Goal: Information Seeking & Learning: Learn about a topic

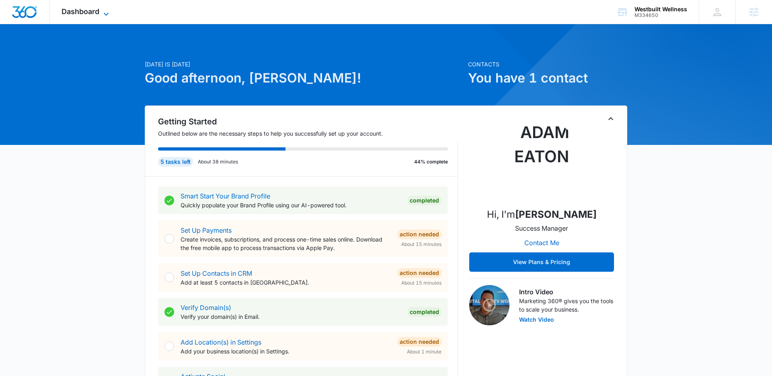
click at [83, 10] on span "Dashboard" at bounding box center [81, 11] width 38 height 8
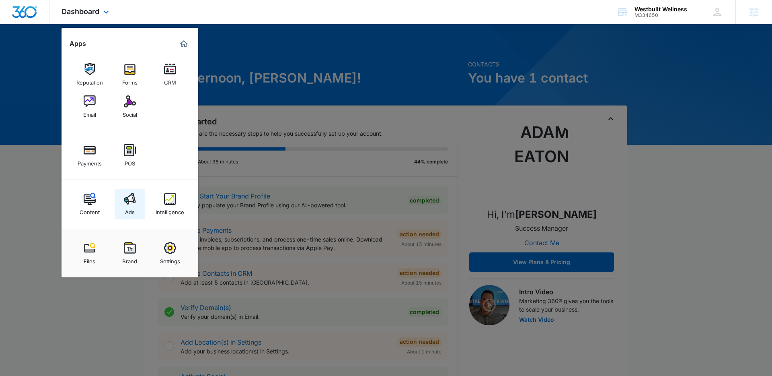
drag, startPoint x: 131, startPoint y: 196, endPoint x: 141, endPoint y: 191, distance: 11.2
click at [131, 196] on img at bounding box center [130, 199] width 12 height 12
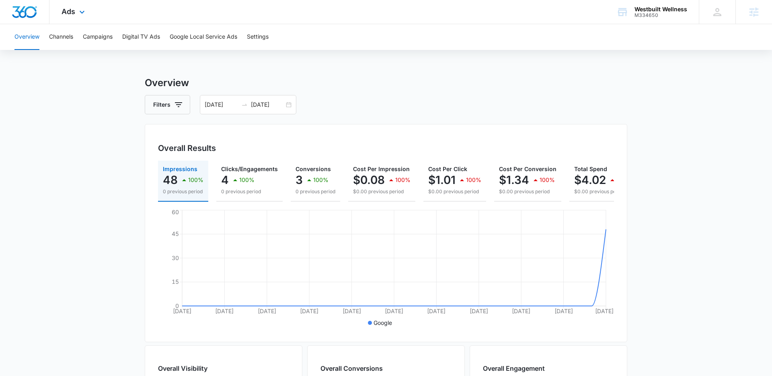
click at [75, 10] on div "Ads Apps Reputation Forms CRM Email Social Payments POS Content Ads Intelligenc…" at bounding box center [73, 12] width 49 height 24
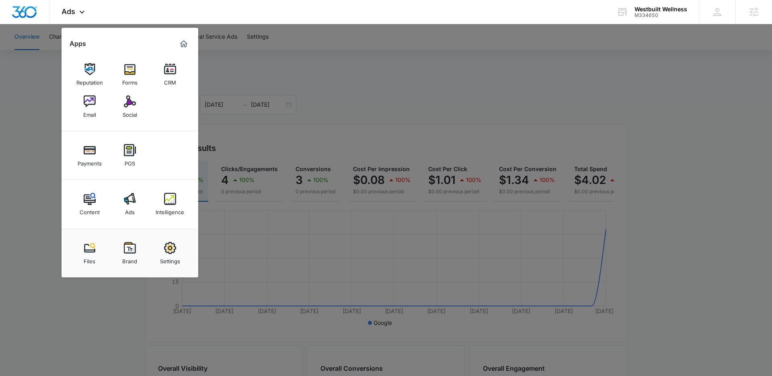
click at [47, 140] on div at bounding box center [386, 188] width 772 height 376
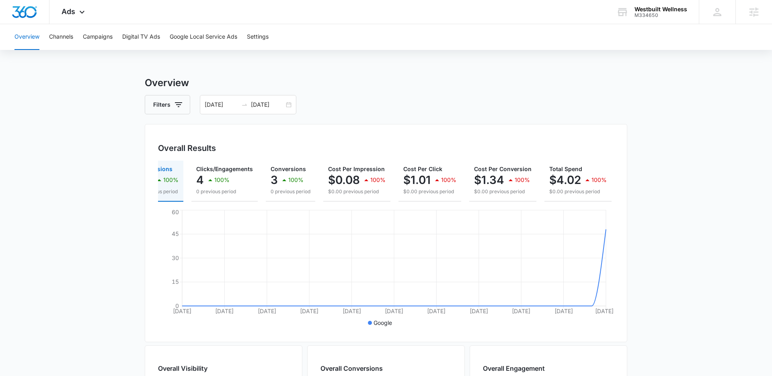
scroll to position [0, 25]
click at [105, 39] on button "Campaigns" at bounding box center [98, 37] width 30 height 26
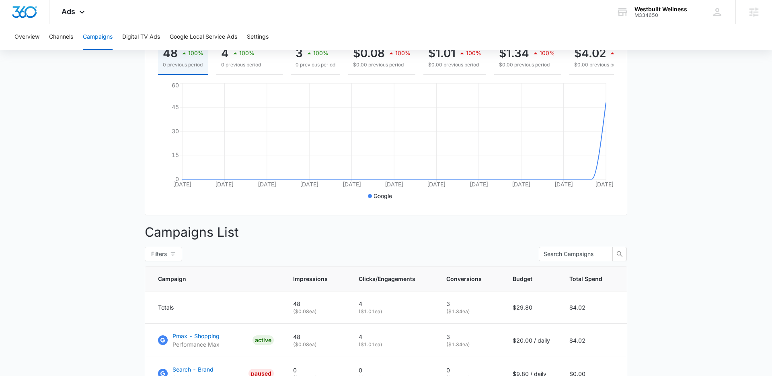
scroll to position [198, 0]
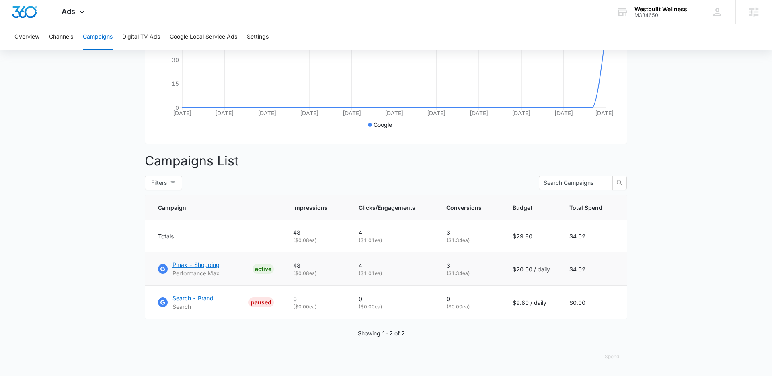
click at [204, 263] on p "Pmax - Shopping" at bounding box center [196, 264] width 47 height 8
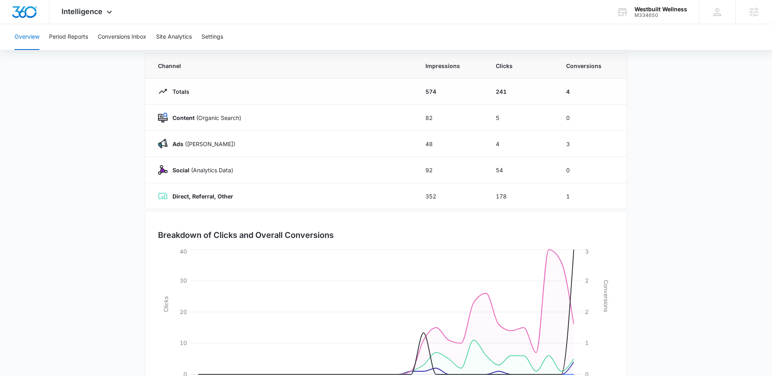
scroll to position [66, 0]
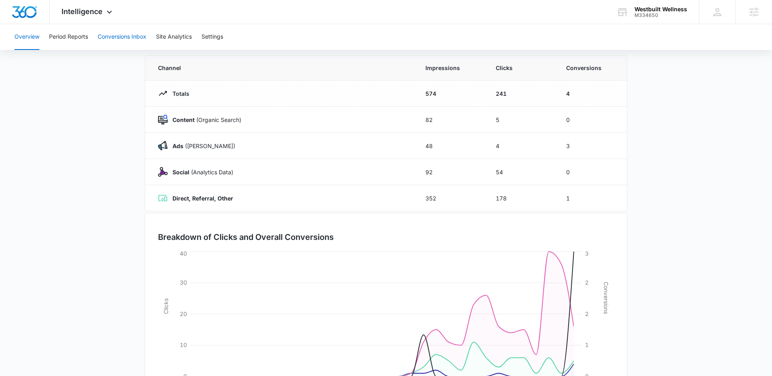
click at [110, 43] on button "Conversions Inbox" at bounding box center [122, 37] width 49 height 26
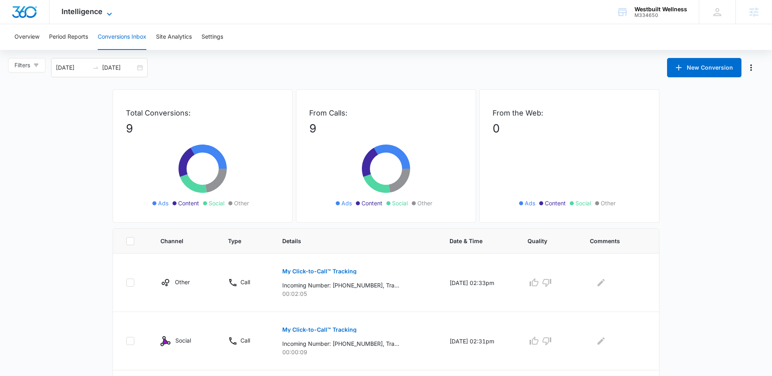
click at [108, 14] on icon at bounding box center [110, 14] width 10 height 10
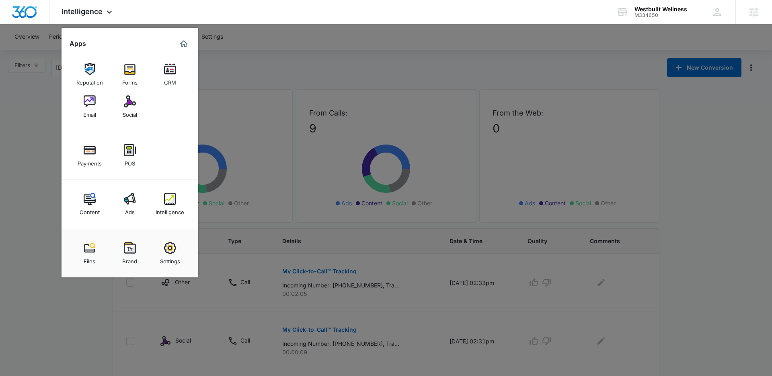
drag, startPoint x: 29, startPoint y: 107, endPoint x: 38, endPoint y: 105, distance: 9.8
click at [28, 107] on div at bounding box center [386, 188] width 772 height 376
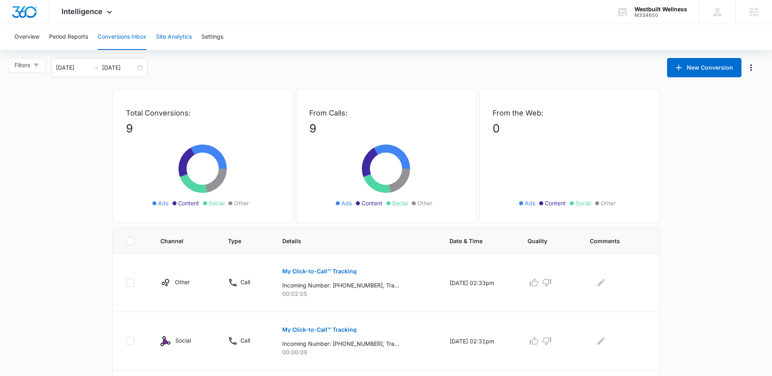
click at [159, 34] on button "Site Analytics" at bounding box center [174, 37] width 36 height 26
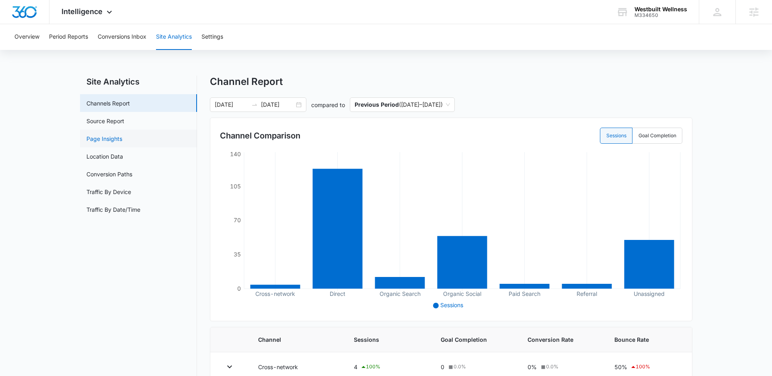
click at [107, 137] on link "Page Insights" at bounding box center [104, 138] width 36 height 8
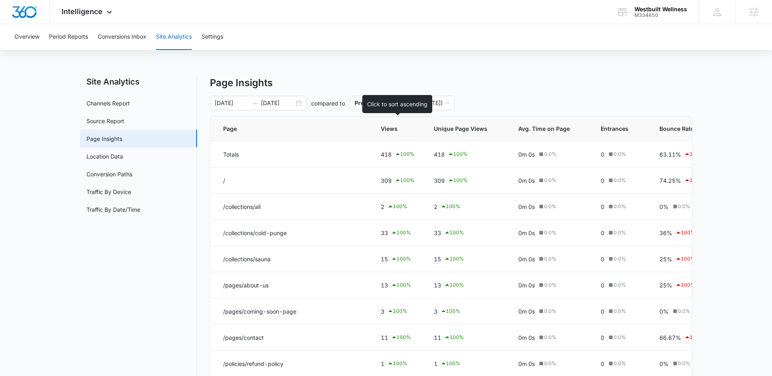
click at [393, 128] on span "Views" at bounding box center [392, 128] width 22 height 8
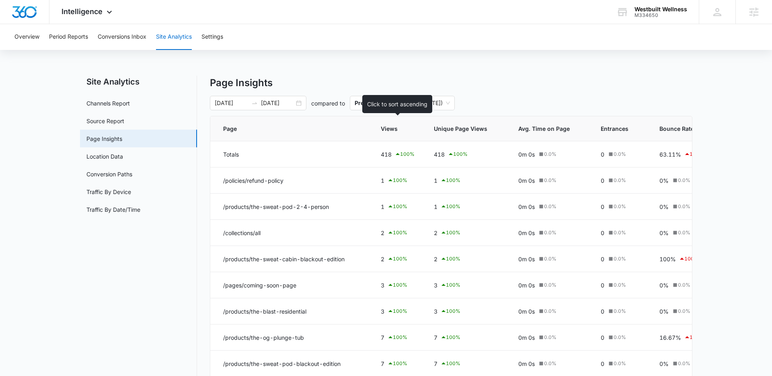
click at [393, 128] on span "Views" at bounding box center [392, 128] width 22 height 8
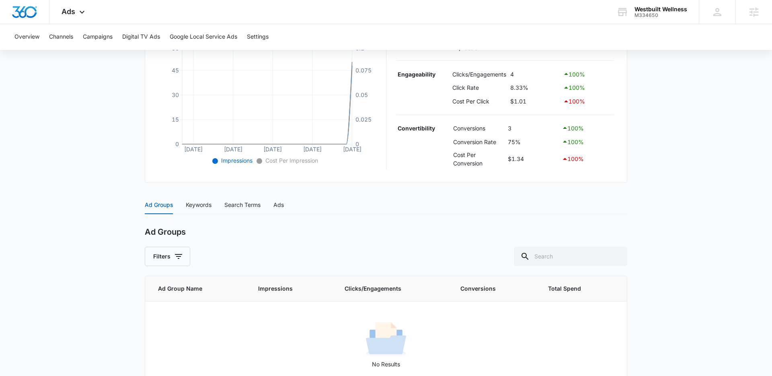
scroll to position [210, 0]
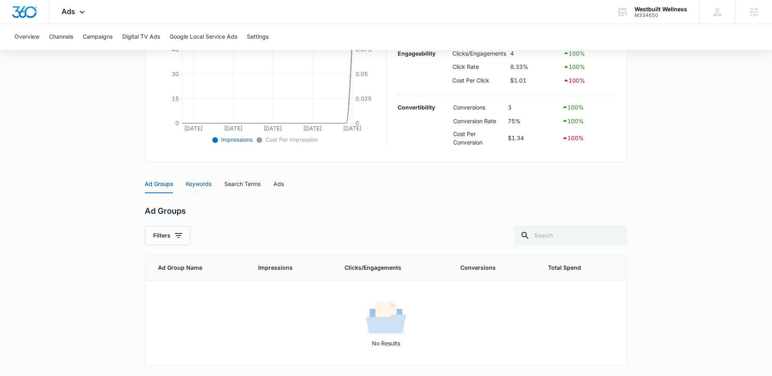
drag, startPoint x: 195, startPoint y: 183, endPoint x: 148, endPoint y: 191, distance: 47.4
click at [195, 183] on div "Keywords" at bounding box center [199, 183] width 26 height 9
click at [275, 185] on div "Ads" at bounding box center [279, 183] width 10 height 9
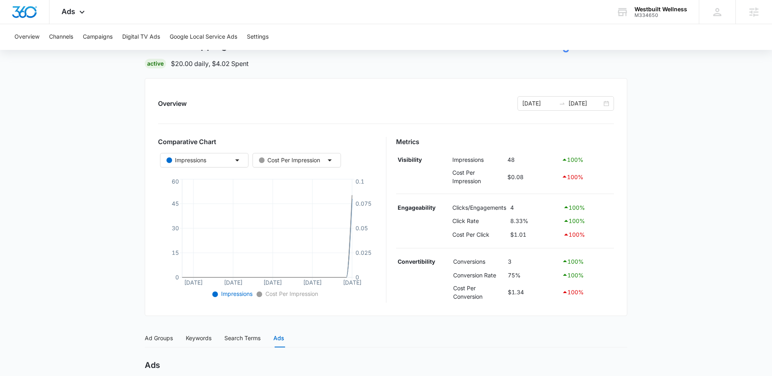
scroll to position [6, 0]
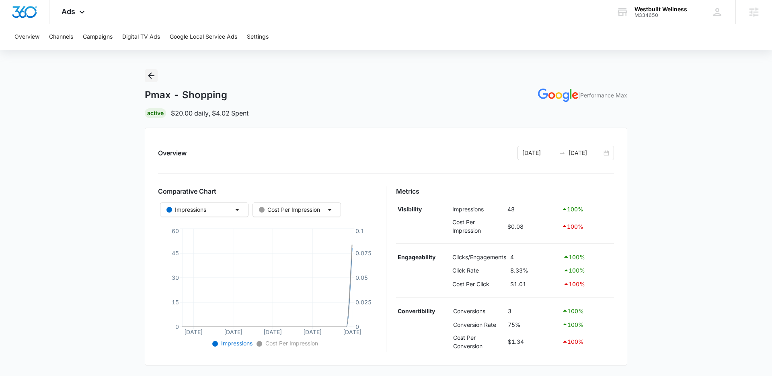
click at [154, 78] on icon "Back" at bounding box center [151, 76] width 10 height 10
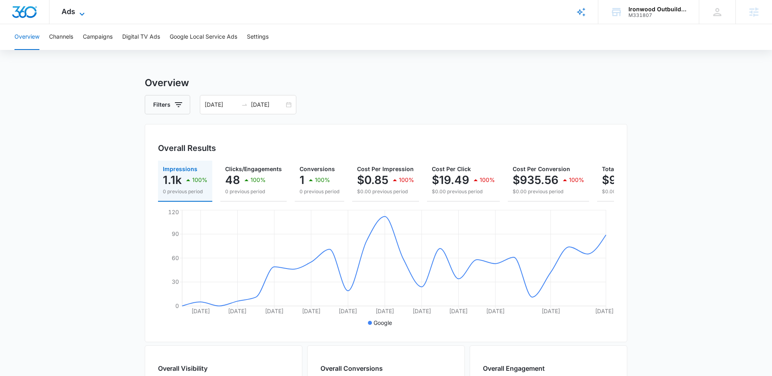
click at [78, 12] on icon at bounding box center [82, 14] width 10 height 10
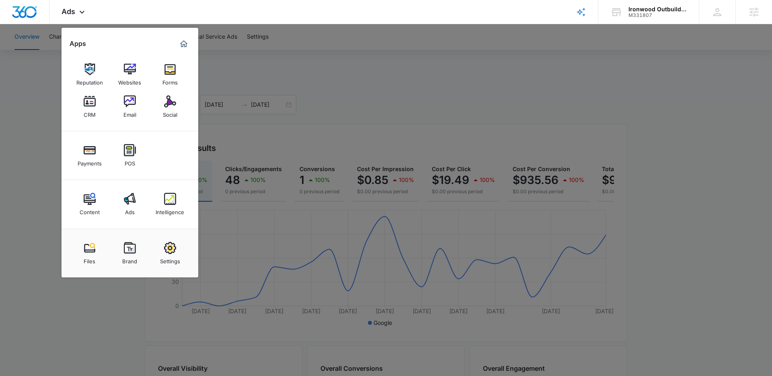
click at [169, 213] on div "Intelligence" at bounding box center [170, 210] width 29 height 10
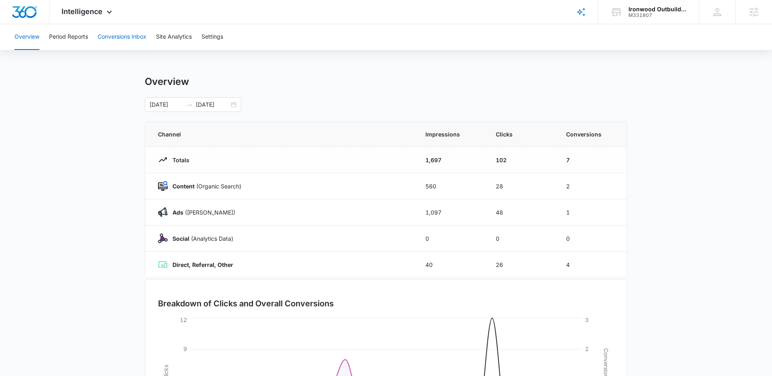
click at [128, 39] on button "Conversions Inbox" at bounding box center [122, 37] width 49 height 26
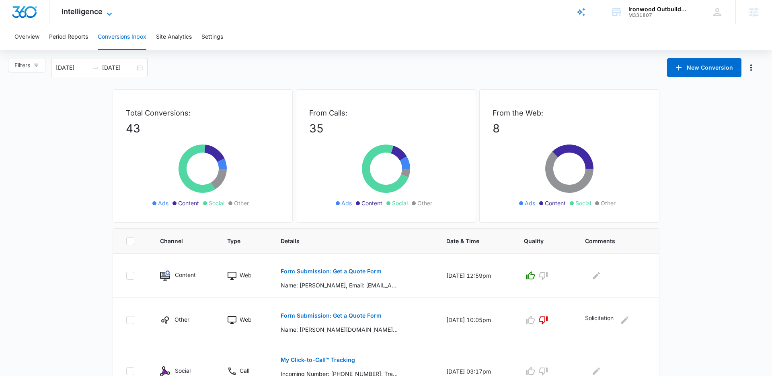
click at [106, 12] on icon at bounding box center [110, 14] width 10 height 10
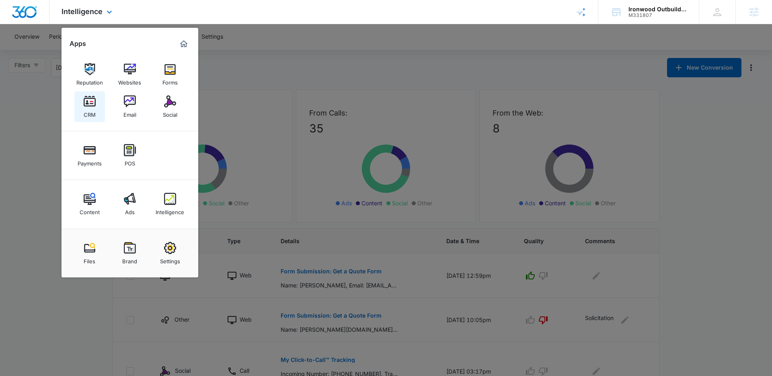
click at [92, 102] on img at bounding box center [90, 101] width 12 height 12
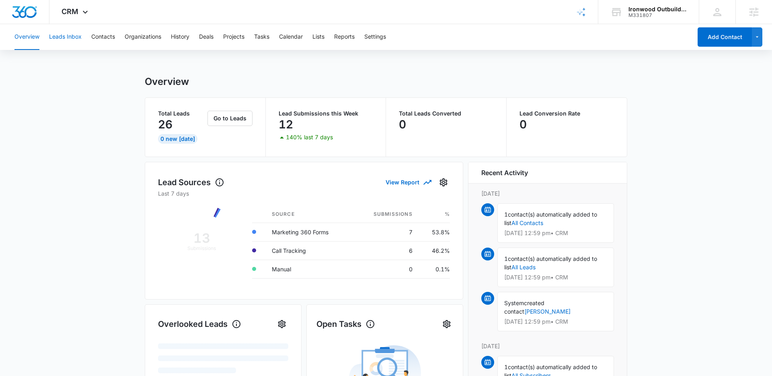
click at [77, 38] on button "Leads Inbox" at bounding box center [65, 37] width 33 height 26
